Goal: Navigation & Orientation: Find specific page/section

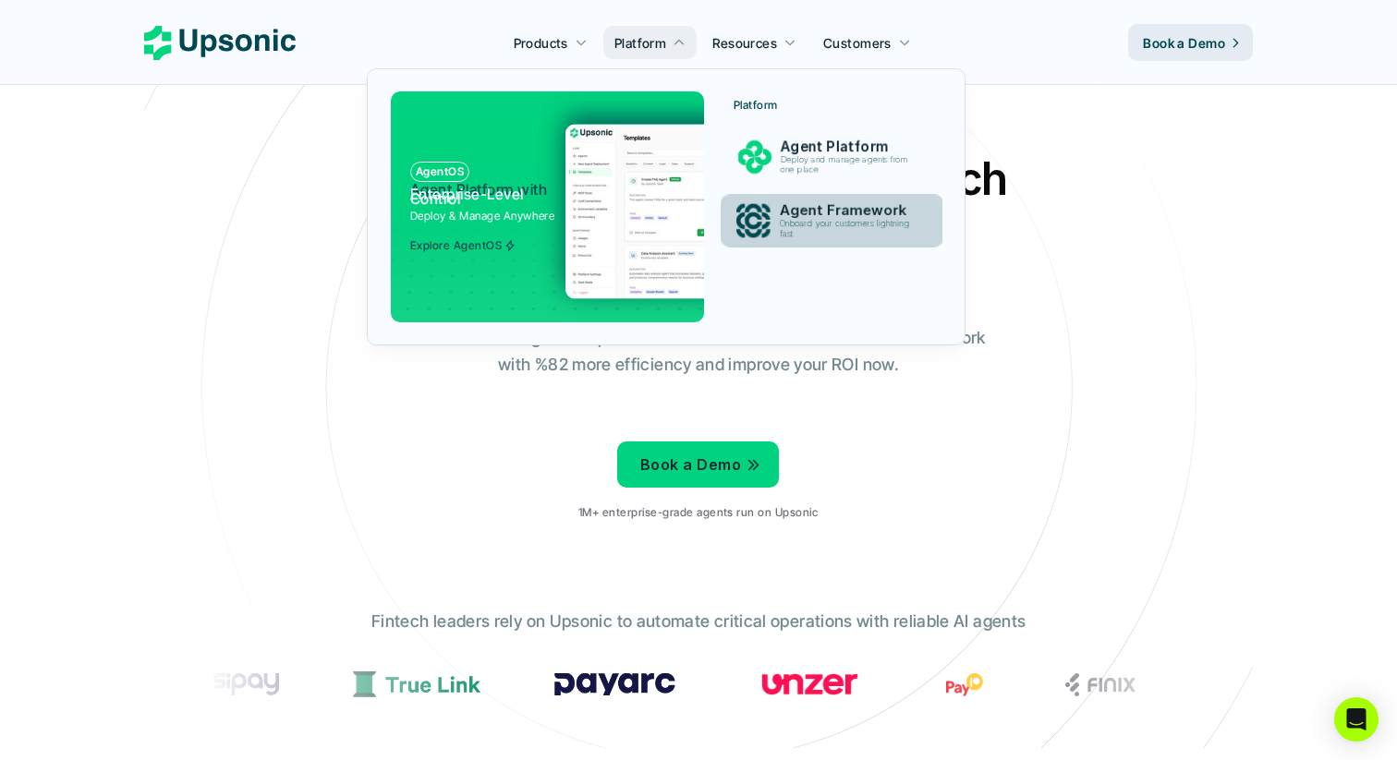
click at [842, 207] on p "Agent Framework" at bounding box center [850, 210] width 140 height 17
click at [840, 213] on p "Agent Framework" at bounding box center [849, 210] width 143 height 18
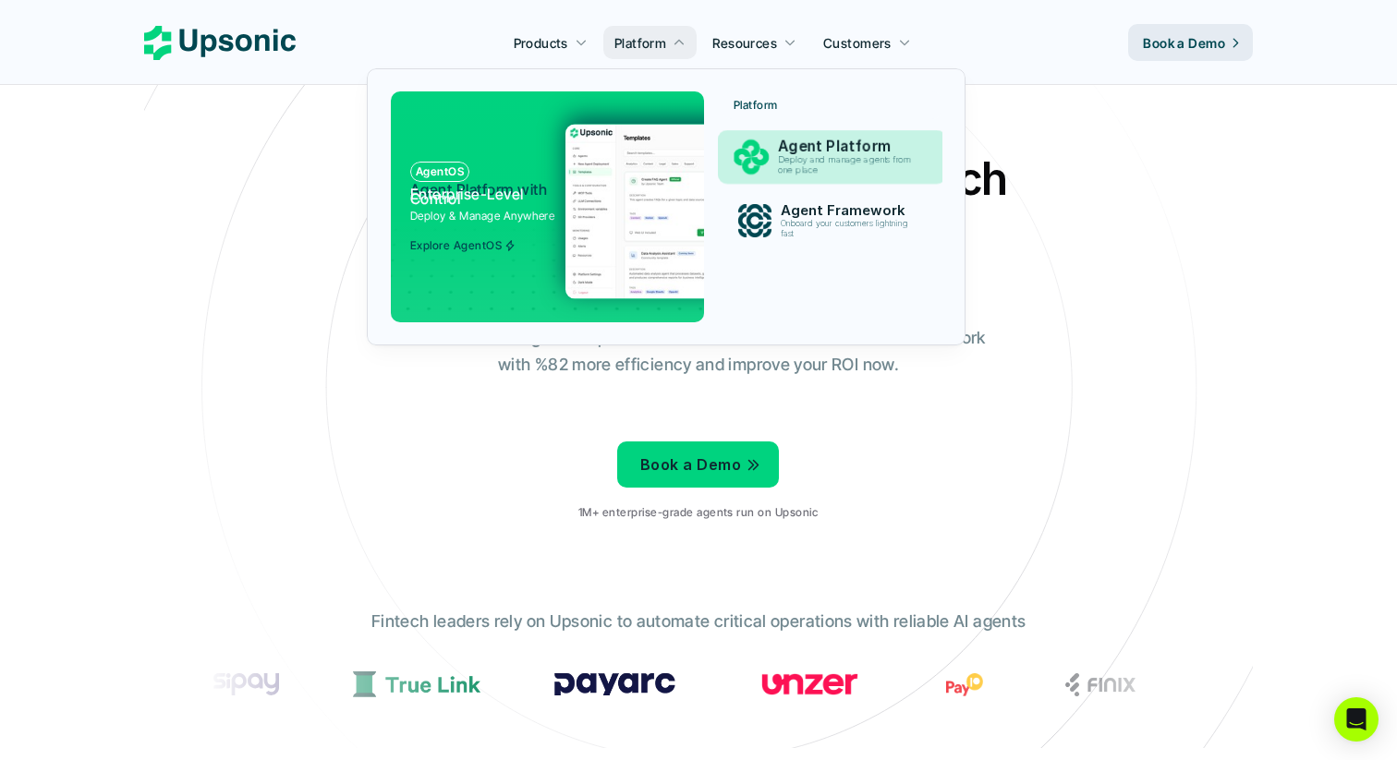
click at [843, 159] on p "Deploy and manage agents from one place" at bounding box center [848, 165] width 140 height 21
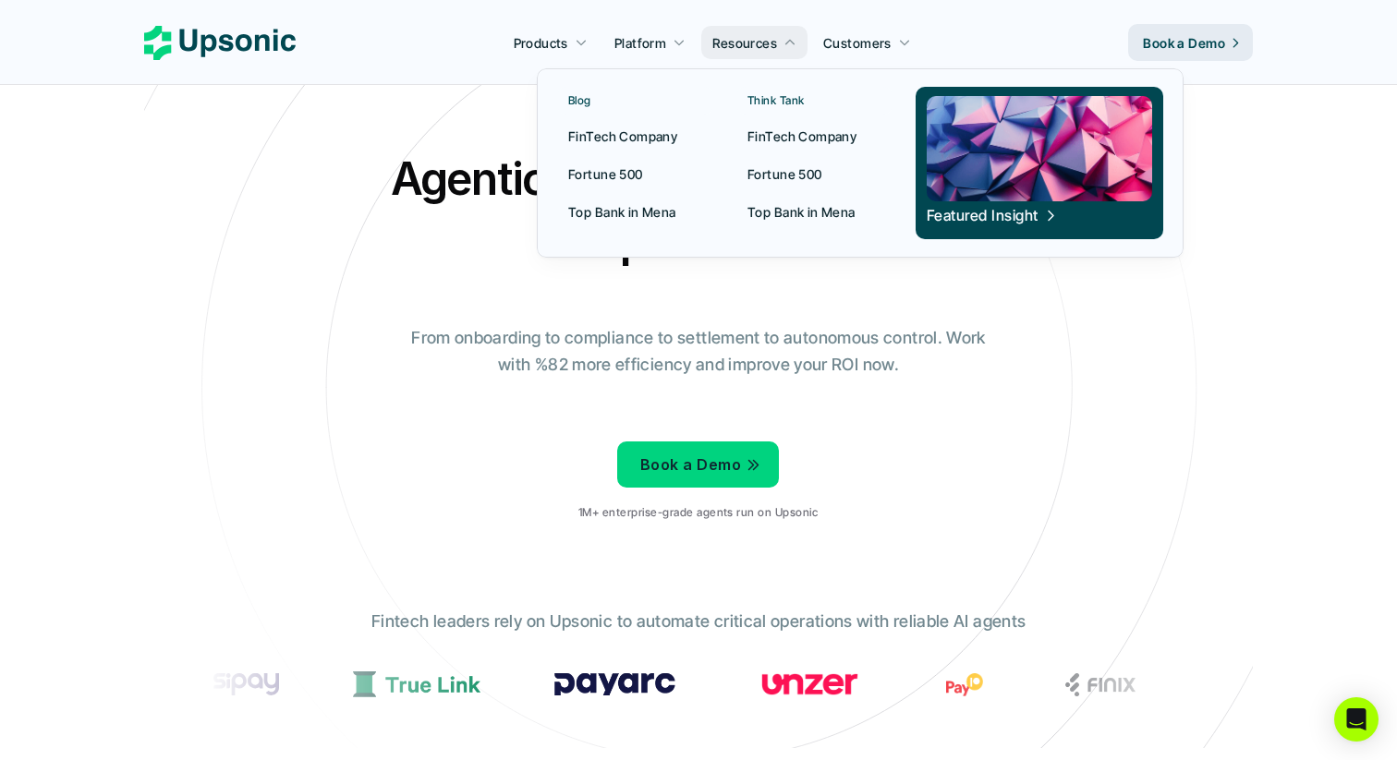
click at [628, 175] on p "Fortune 500" at bounding box center [605, 173] width 75 height 19
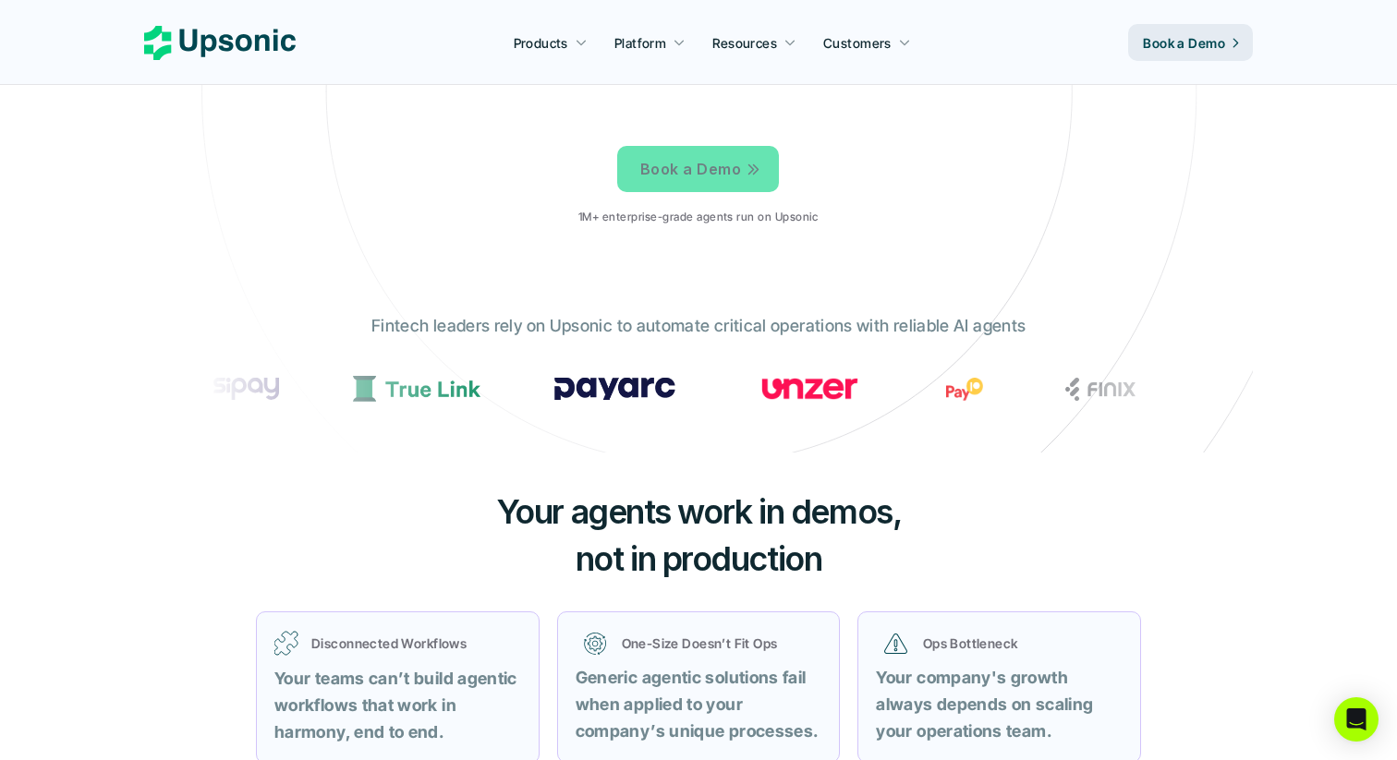
scroll to position [269, 0]
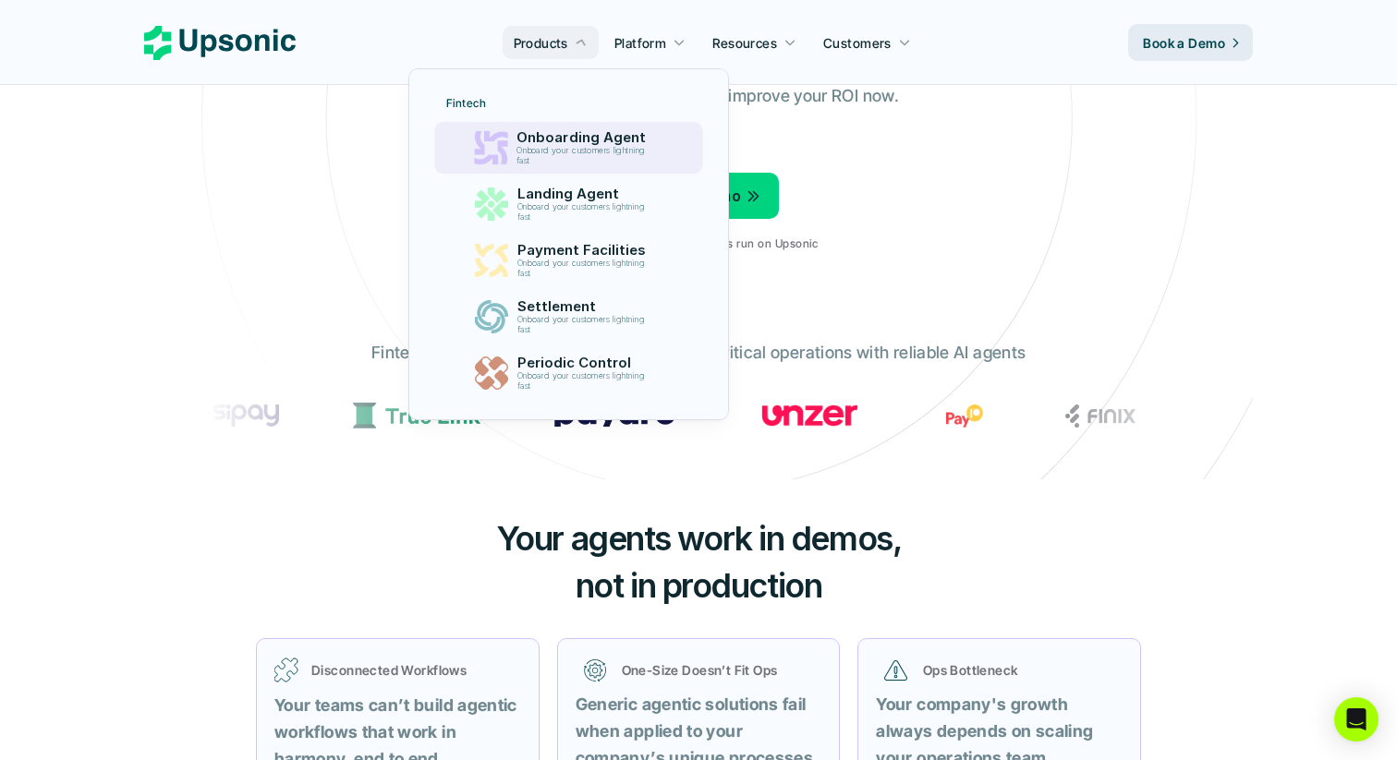
click at [542, 152] on p "Onboard your customers lightning fast" at bounding box center [584, 156] width 136 height 20
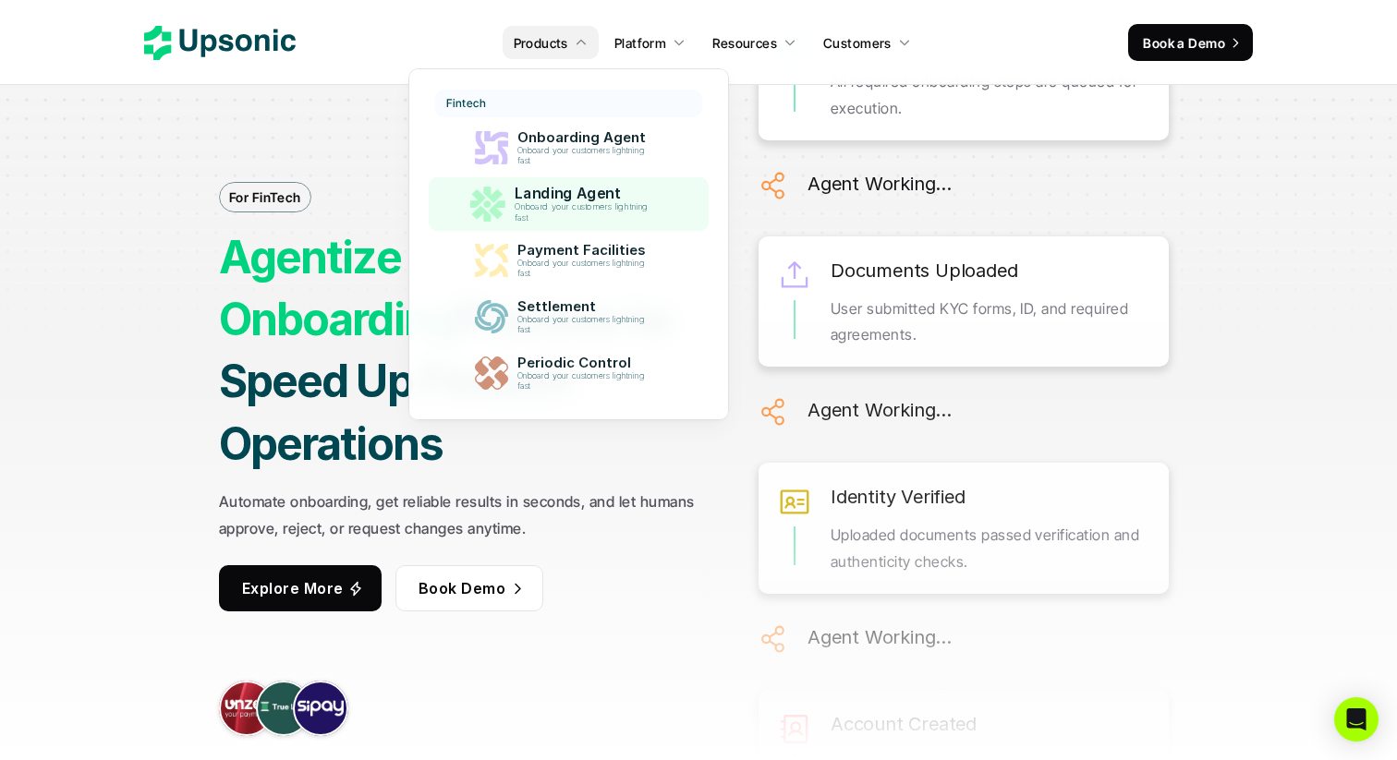
click at [565, 196] on p "Landing Agent" at bounding box center [585, 194] width 143 height 18
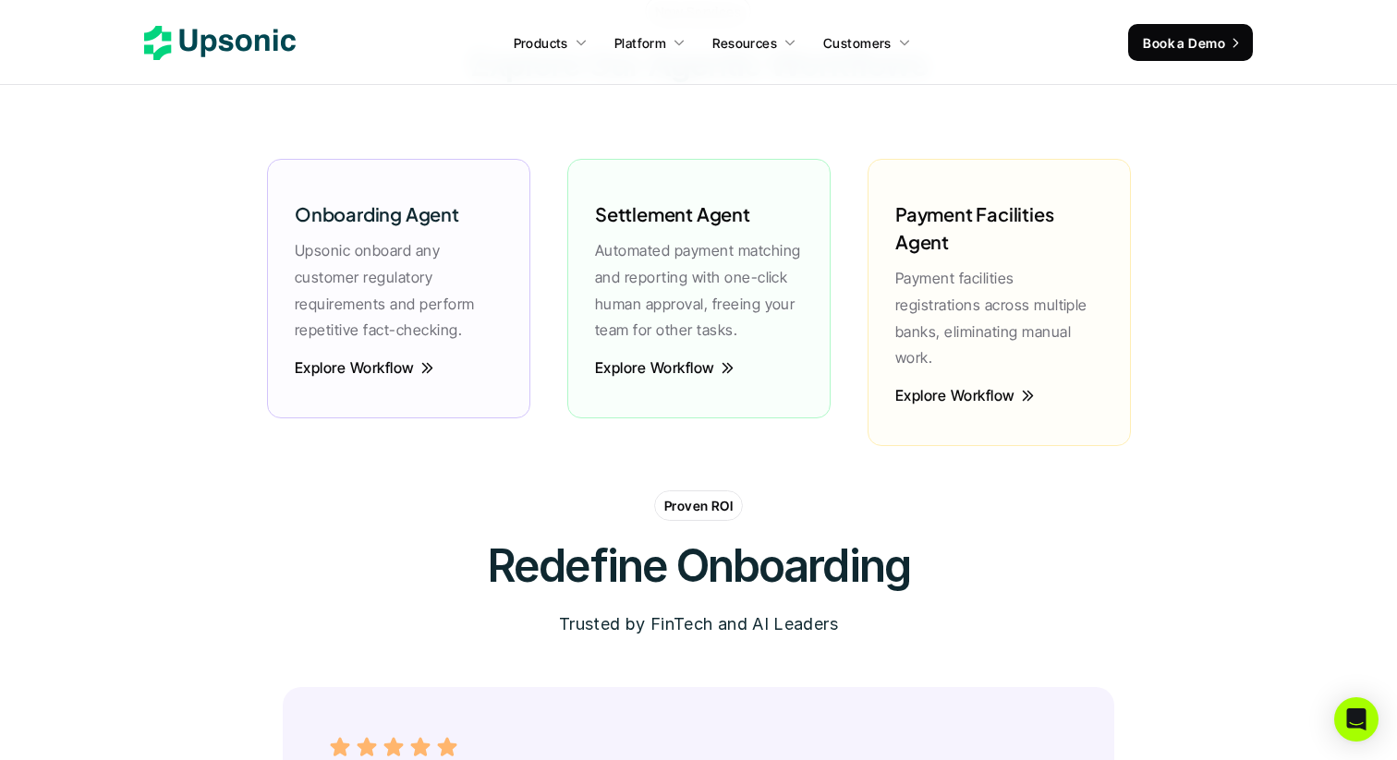
scroll to position [4412, 0]
